Goal: Information Seeking & Learning: Learn about a topic

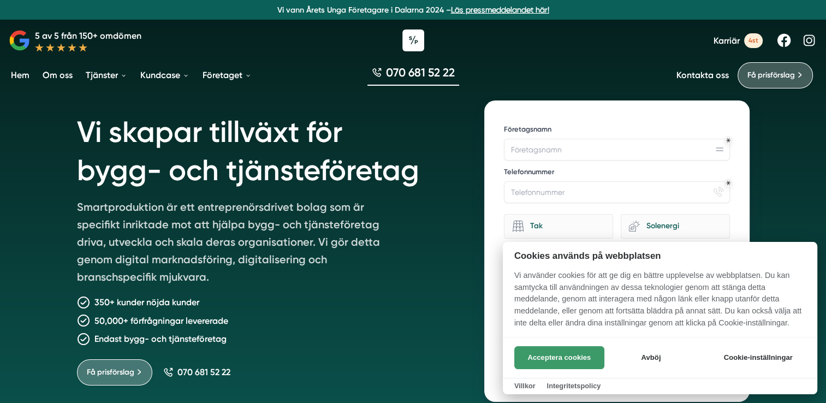
click at [566, 358] on button "Acceptera cookies" at bounding box center [559, 357] width 90 height 23
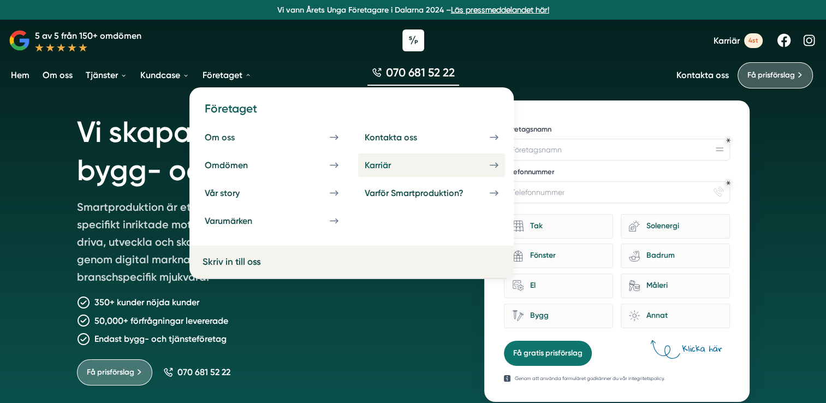
click at [409, 164] on div "Karriär" at bounding box center [391, 165] width 52 height 10
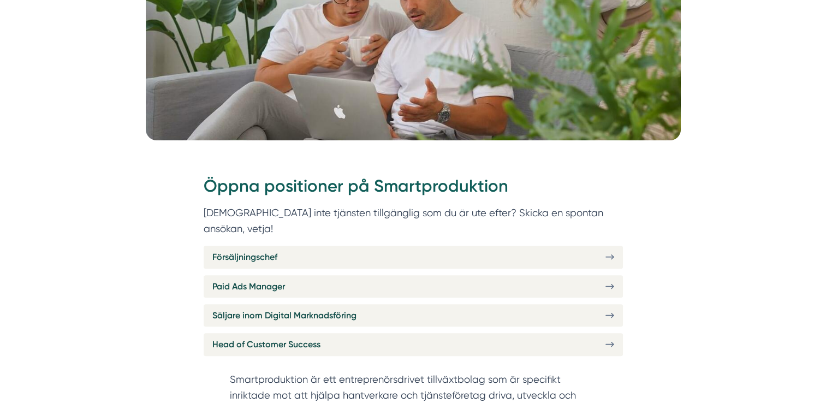
scroll to position [273, 0]
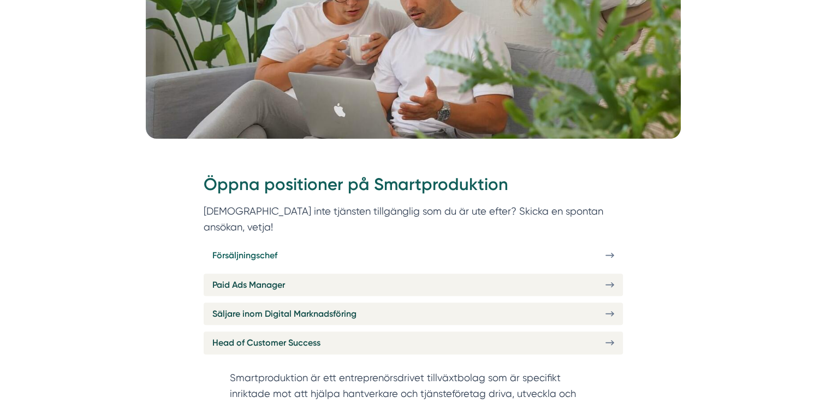
click at [248, 248] on span "Försäljningschef" at bounding box center [244, 255] width 65 height 14
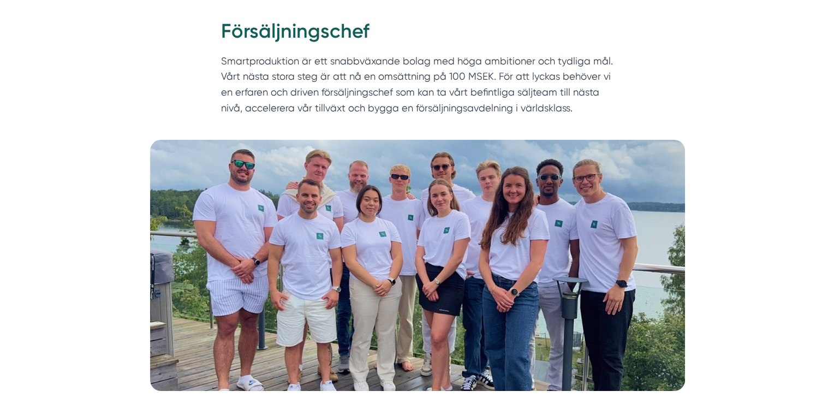
scroll to position [109, 0]
